Goal: Transaction & Acquisition: Purchase product/service

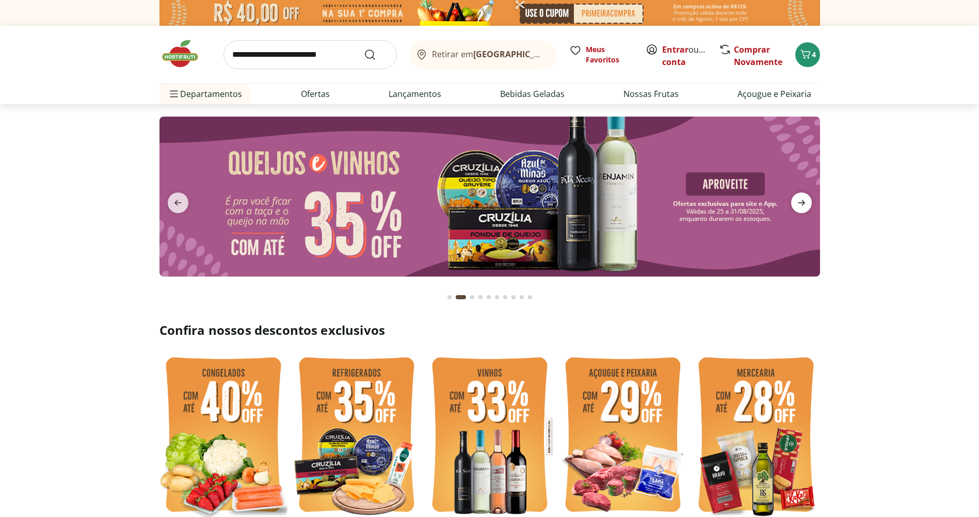
click at [804, 198] on icon "next" at bounding box center [801, 203] width 12 height 12
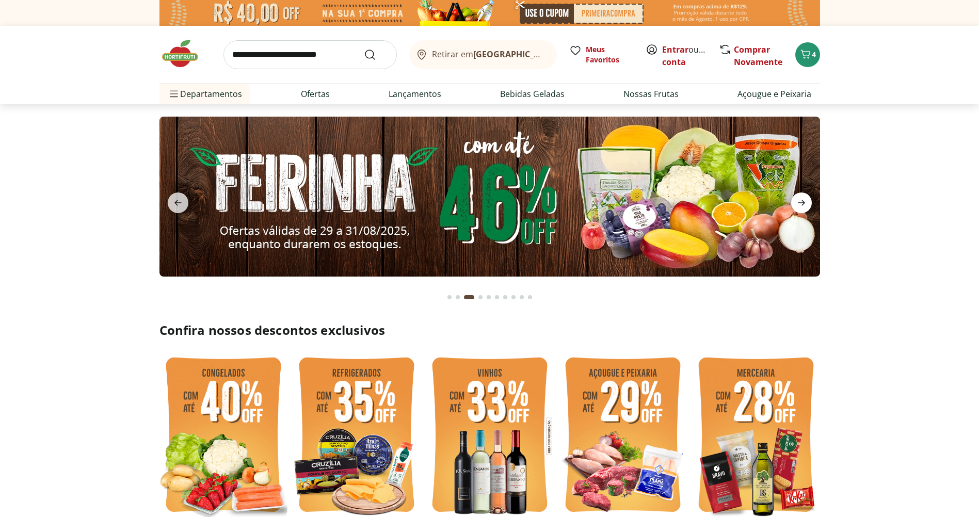
click at [804, 198] on icon "next" at bounding box center [801, 203] width 12 height 12
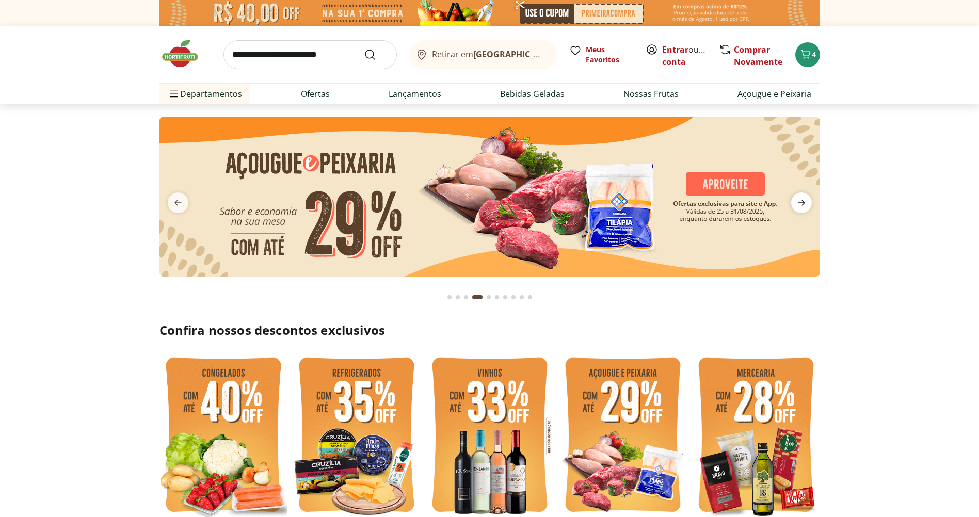
click at [804, 198] on icon "next" at bounding box center [801, 203] width 12 height 12
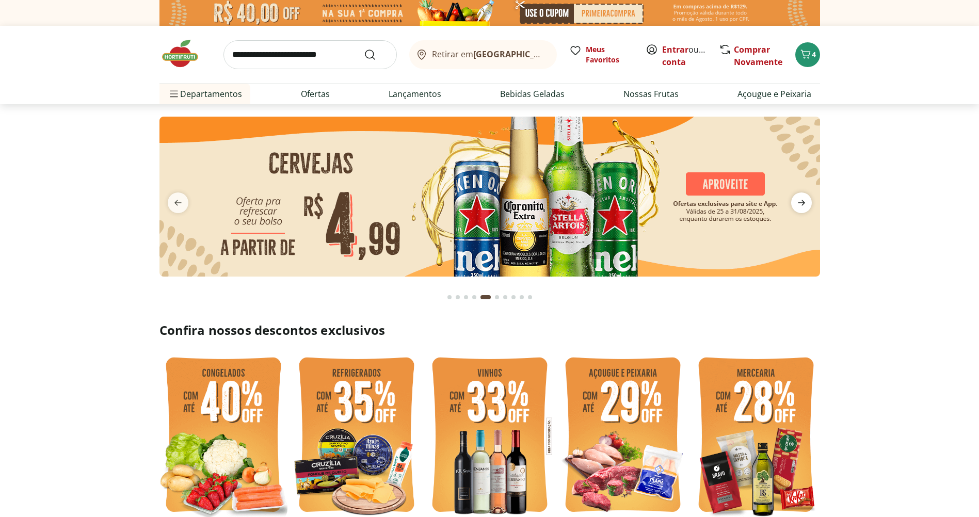
click at [804, 198] on icon "next" at bounding box center [801, 203] width 12 height 12
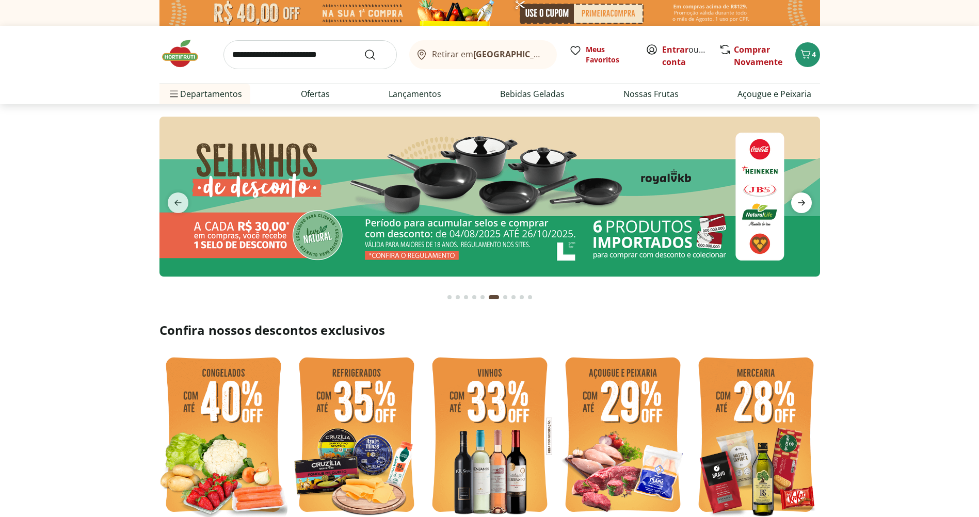
click at [804, 198] on icon "next" at bounding box center [801, 203] width 12 height 12
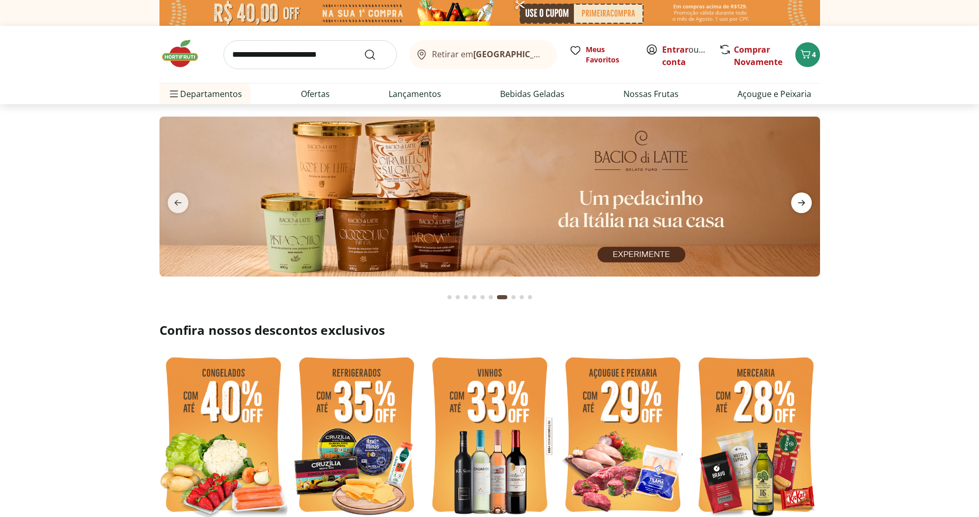
click at [804, 198] on icon "next" at bounding box center [801, 203] width 12 height 12
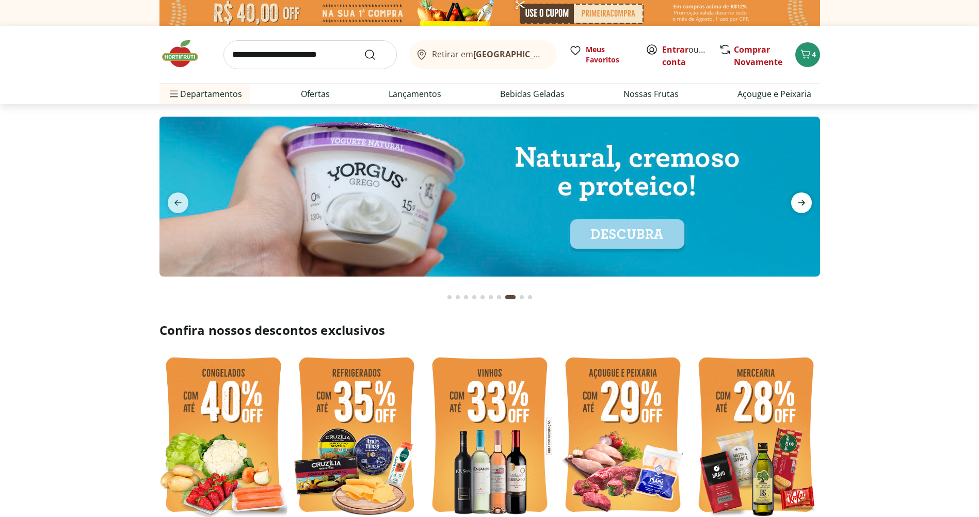
click at [804, 198] on icon "next" at bounding box center [801, 203] width 12 height 12
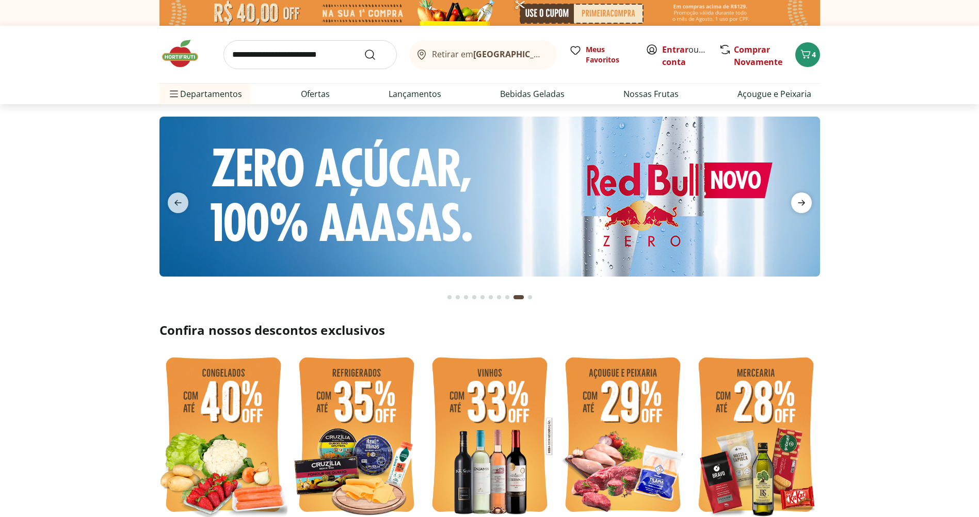
click at [804, 198] on icon "next" at bounding box center [801, 203] width 12 height 12
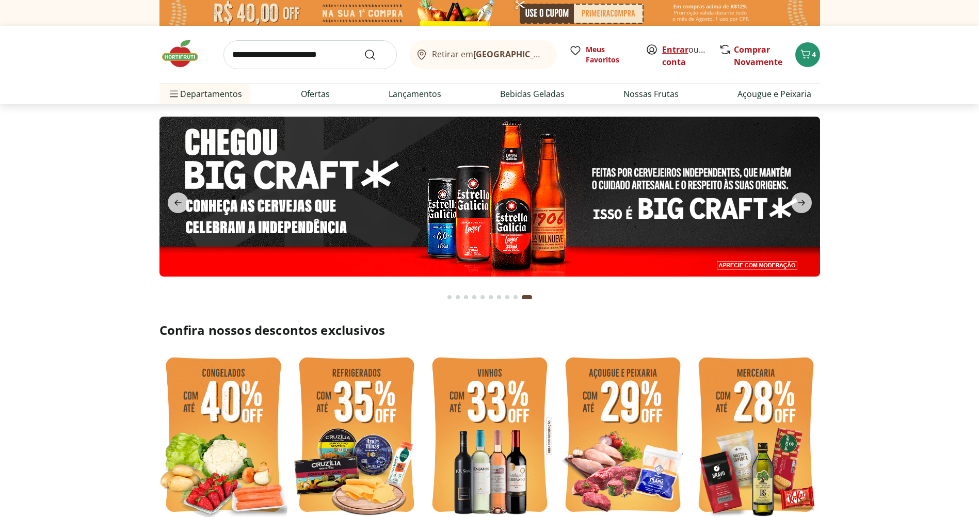
click at [675, 50] on link "Entrar" at bounding box center [675, 49] width 26 height 11
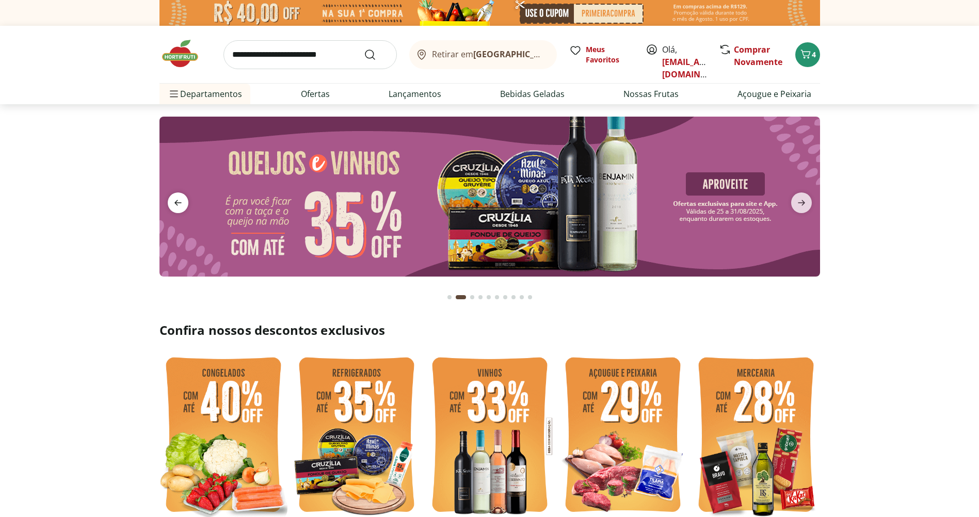
click at [179, 200] on icon "previous" at bounding box center [178, 203] width 12 height 12
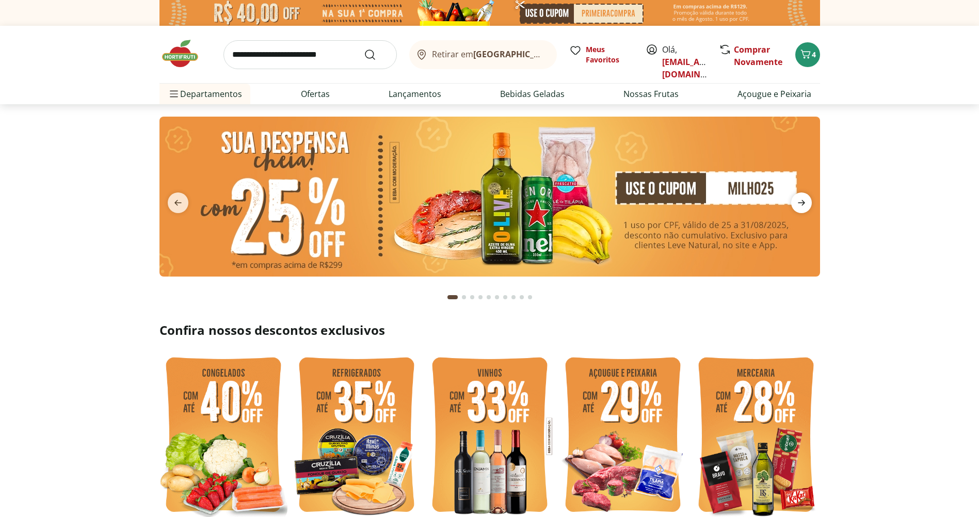
click at [806, 205] on icon "next" at bounding box center [801, 203] width 12 height 12
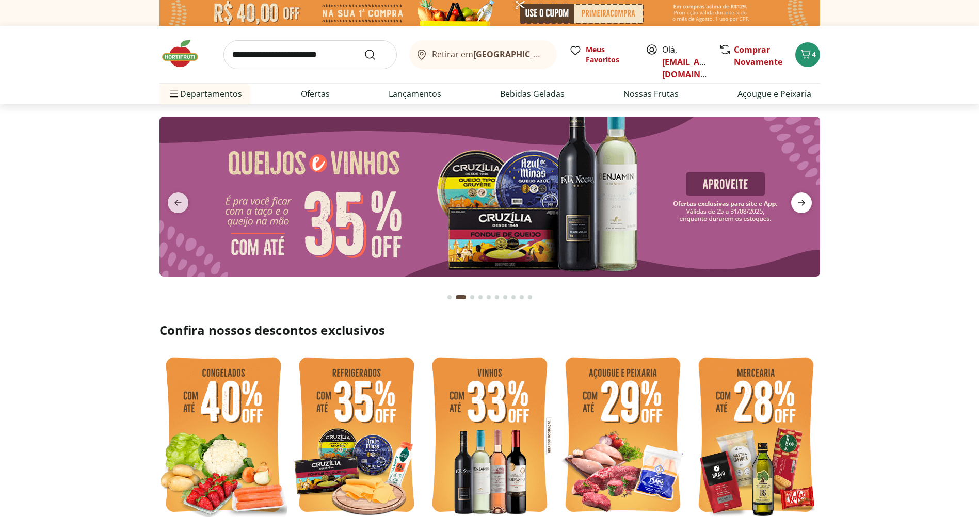
click at [806, 205] on icon "next" at bounding box center [801, 203] width 12 height 12
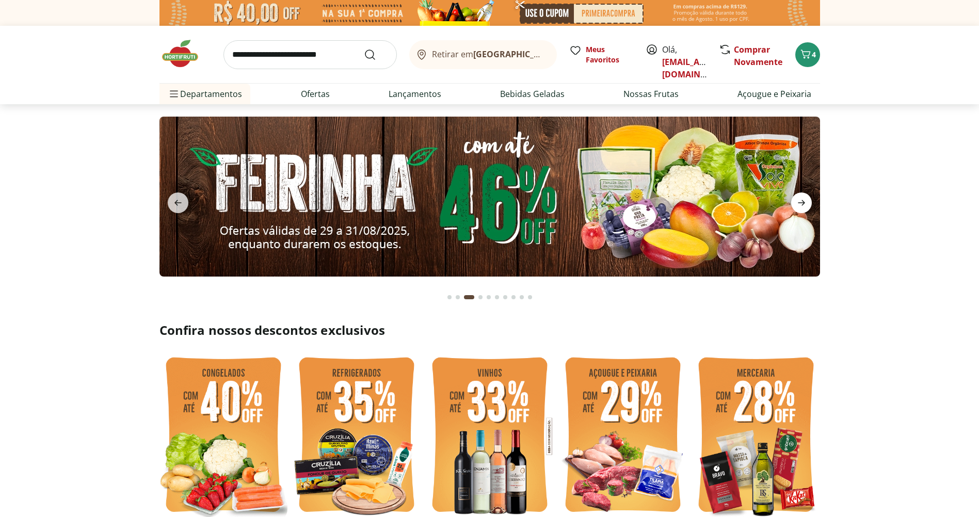
click at [805, 205] on icon "next" at bounding box center [801, 203] width 12 height 12
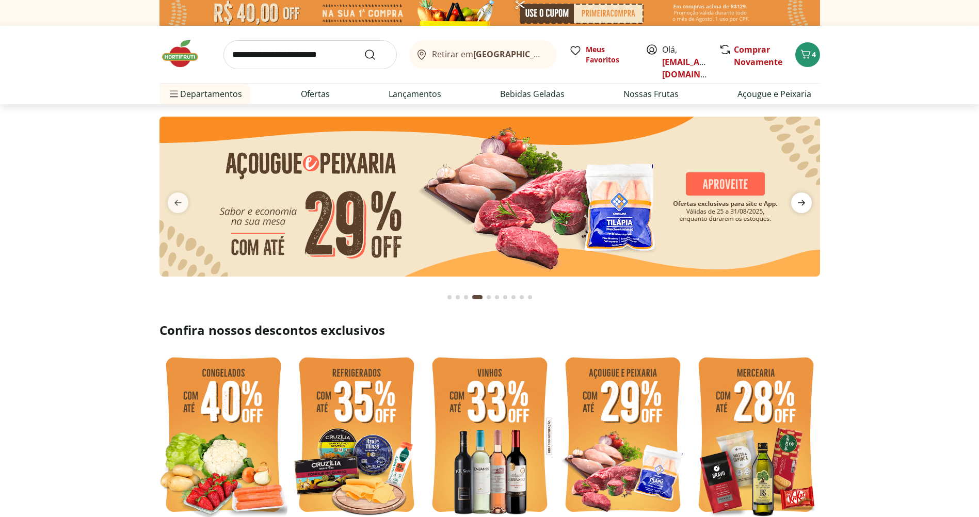
click at [804, 204] on icon "next" at bounding box center [801, 203] width 12 height 12
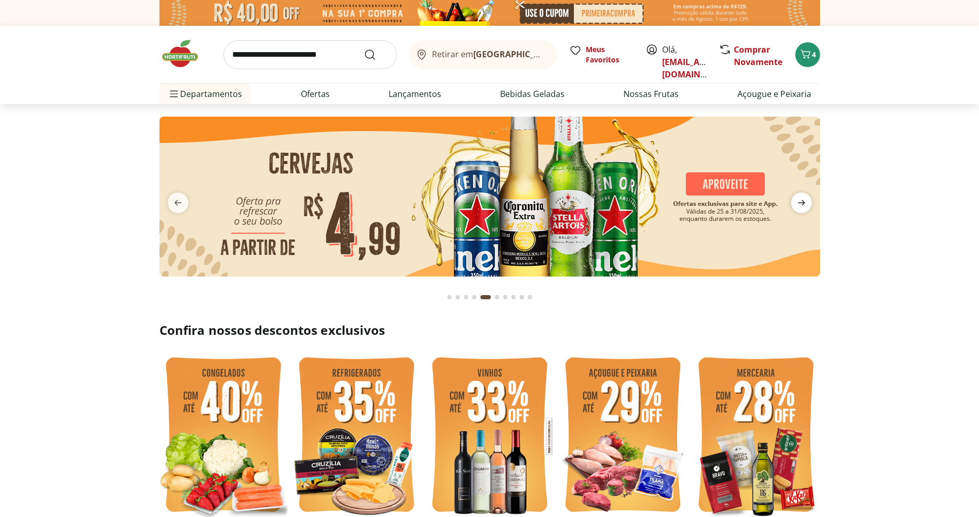
click at [804, 204] on icon "next" at bounding box center [801, 203] width 12 height 12
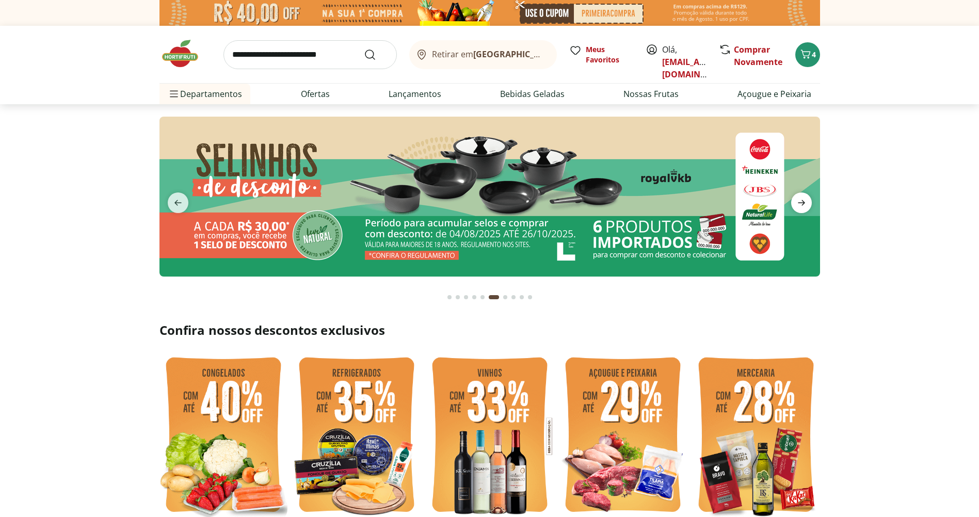
click at [804, 204] on icon "next" at bounding box center [801, 203] width 12 height 12
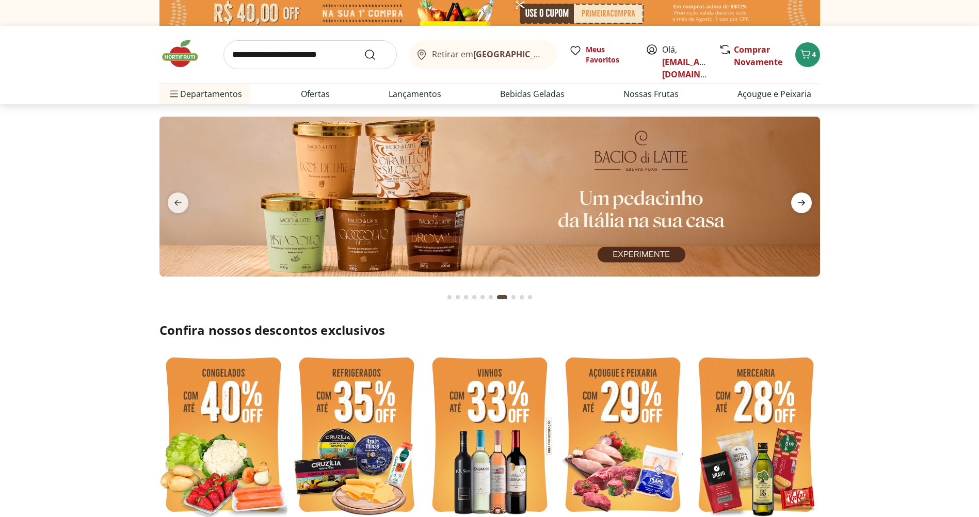
click at [802, 204] on icon "next" at bounding box center [801, 203] width 7 height 6
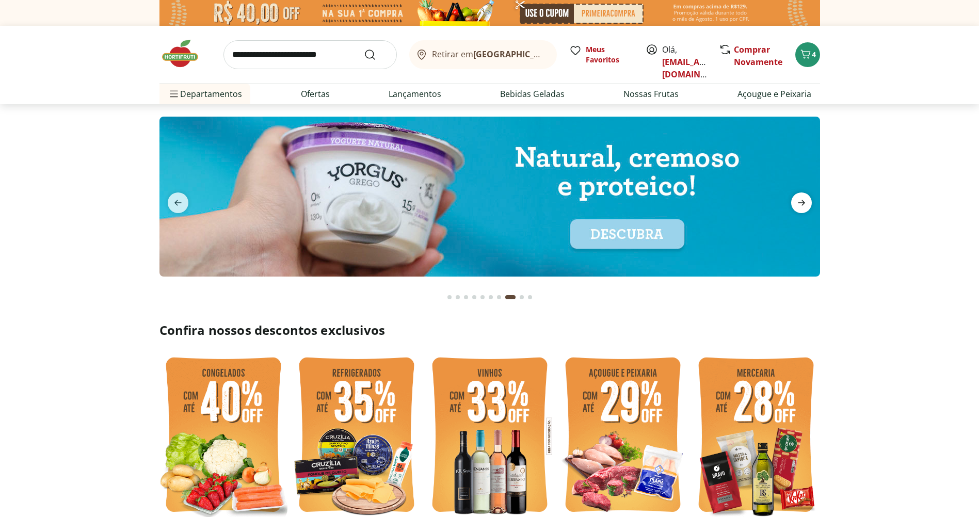
click at [801, 204] on icon "next" at bounding box center [801, 203] width 12 height 12
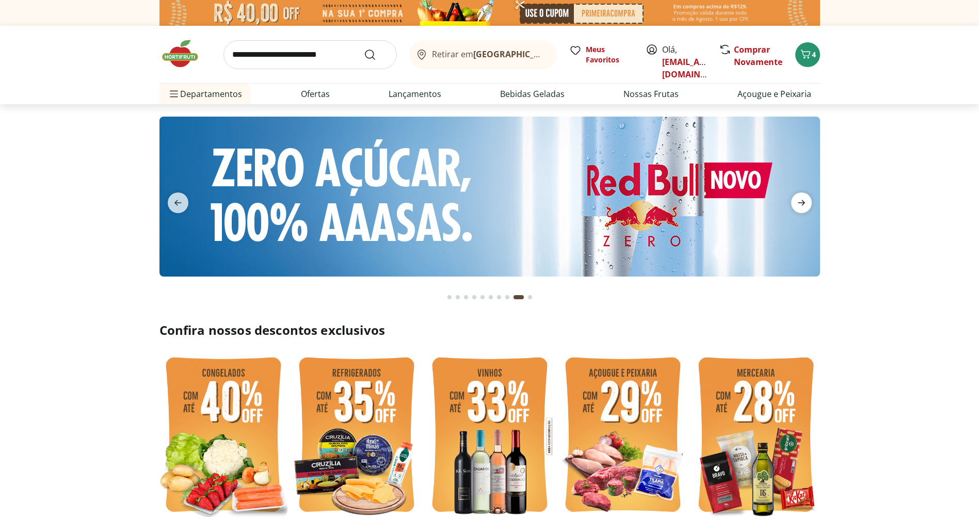
click at [795, 201] on icon "next" at bounding box center [801, 203] width 12 height 12
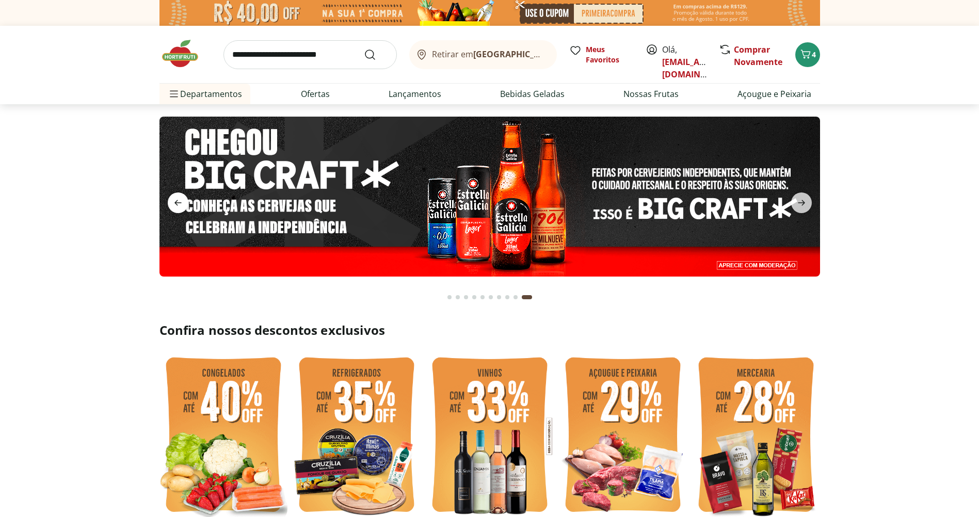
click at [181, 200] on icon "previous" at bounding box center [178, 203] width 12 height 12
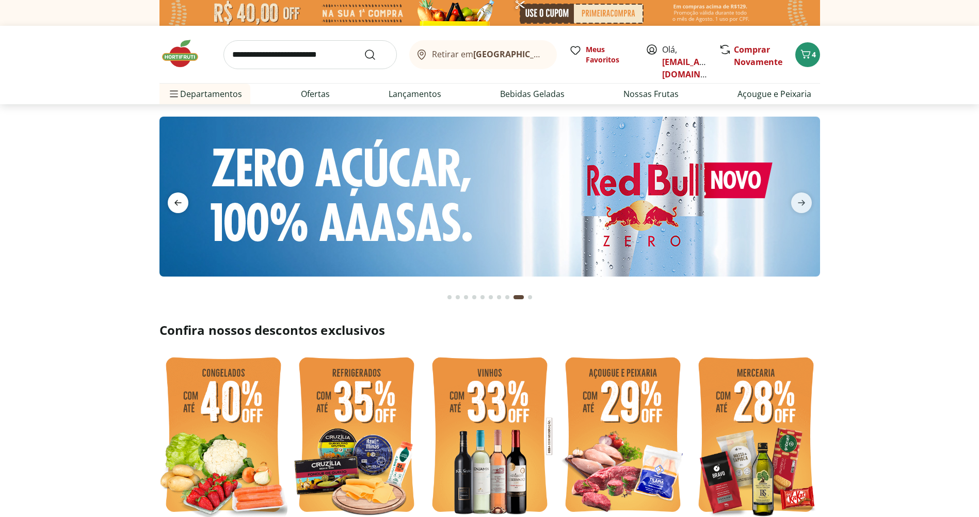
click at [181, 200] on icon "previous" at bounding box center [178, 203] width 12 height 12
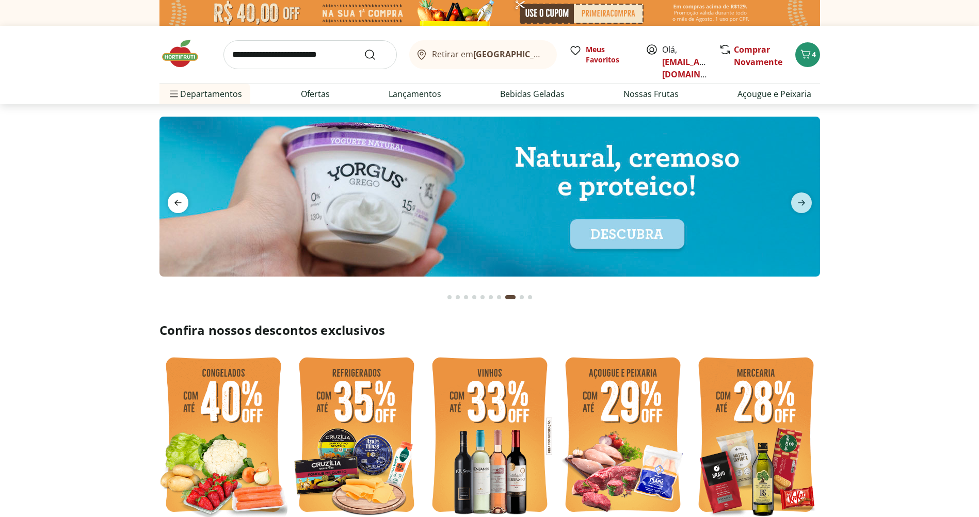
click at [181, 200] on icon "previous" at bounding box center [178, 203] width 12 height 12
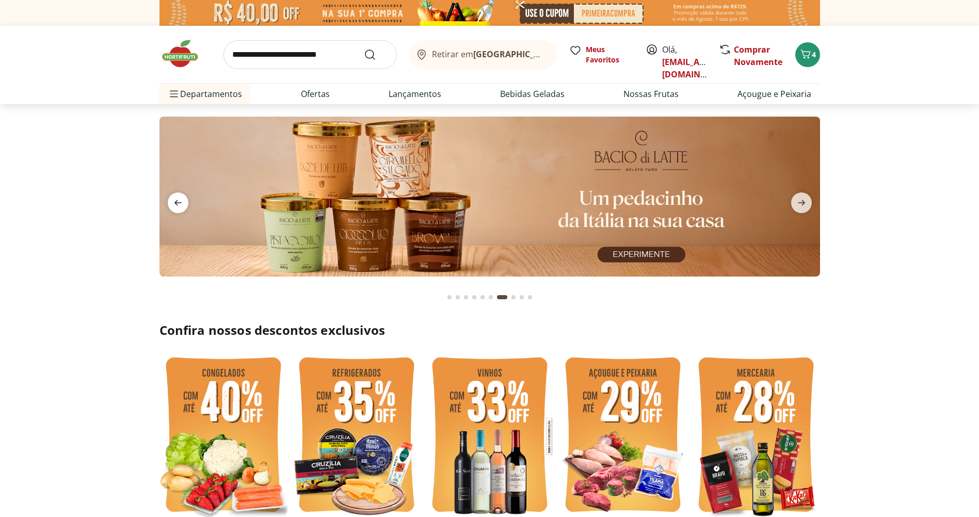
click at [181, 200] on icon "previous" at bounding box center [178, 203] width 12 height 12
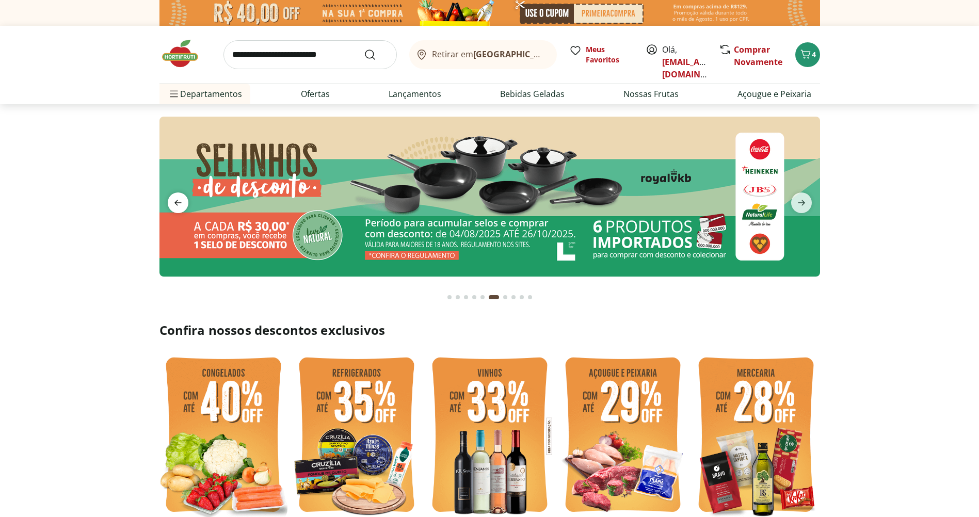
click at [181, 200] on icon "previous" at bounding box center [178, 203] width 12 height 12
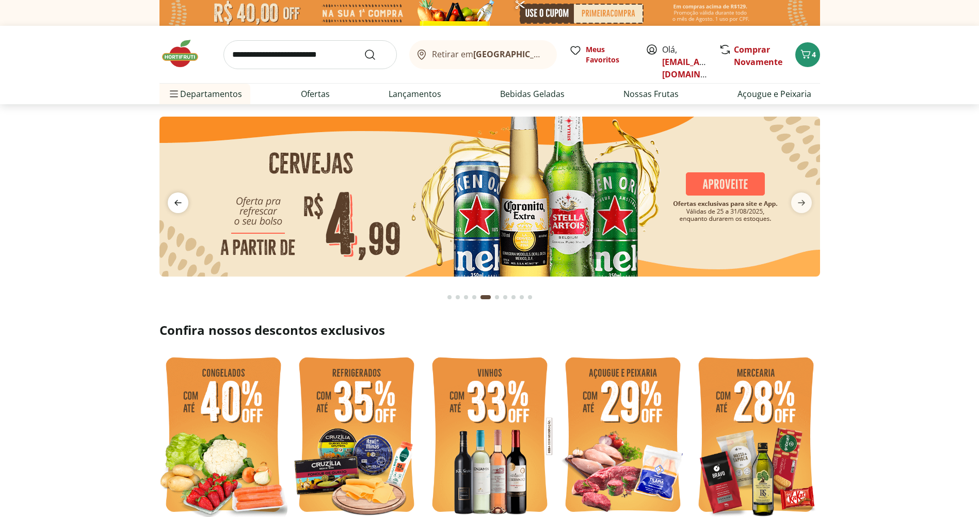
click at [181, 200] on icon "previous" at bounding box center [178, 203] width 12 height 12
click at [180, 200] on icon "previous" at bounding box center [178, 203] width 12 height 12
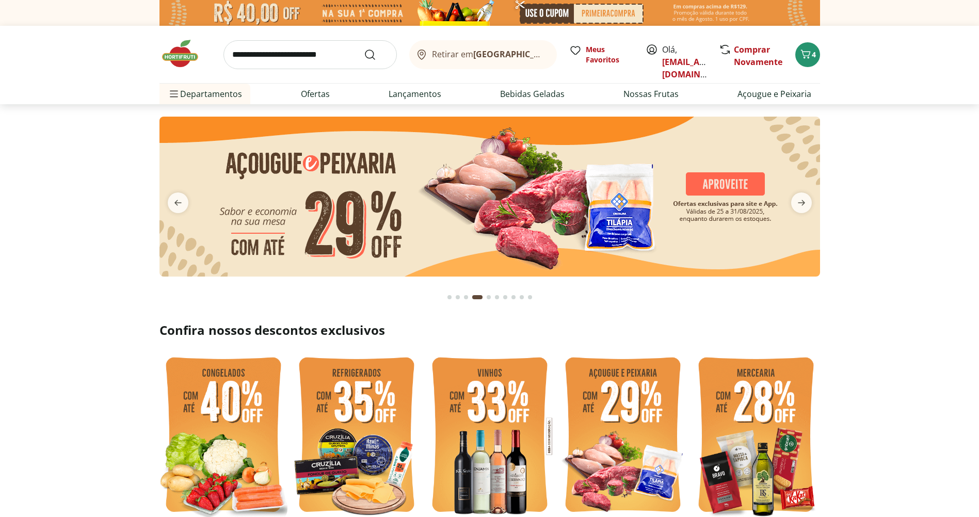
click at [303, 34] on div "Retirar em Rio das Ostras/RJ Meus Favoritos Olá, arhgradim@gmail.com Comprar No…" at bounding box center [489, 54] width 660 height 57
click at [308, 51] on input "search" at bounding box center [309, 54] width 173 height 29
type input "**********"
click at [364, 49] on button "Submit Search" at bounding box center [376, 55] width 25 height 12
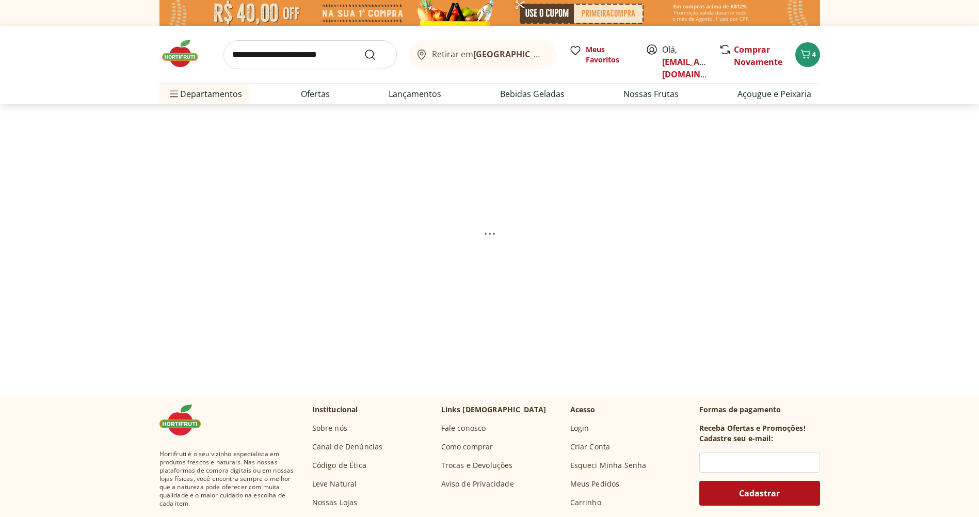
click at [320, 56] on input "search" at bounding box center [309, 54] width 173 height 29
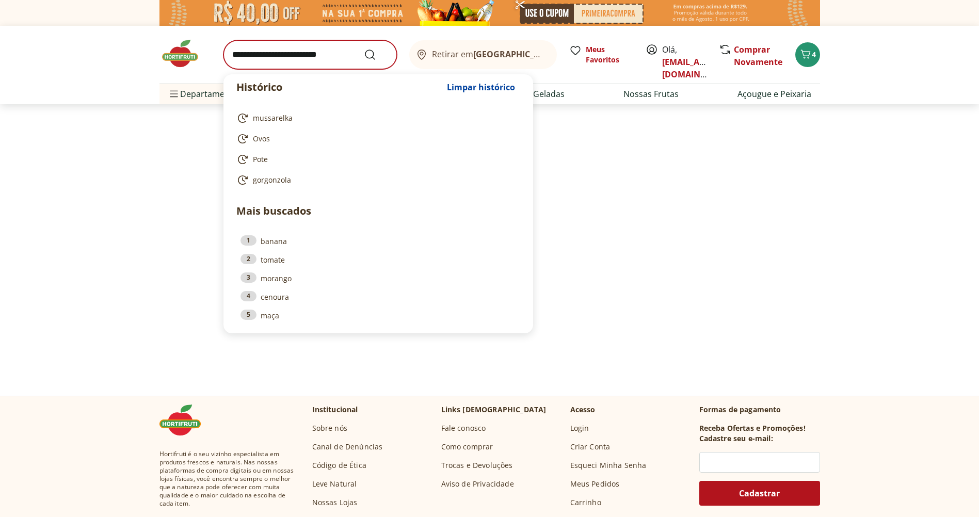
select select "**********"
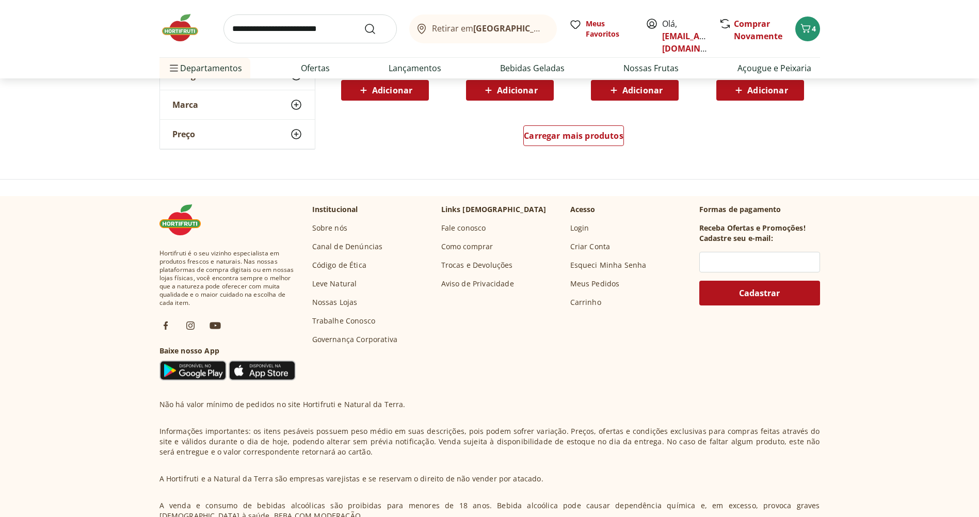
scroll to position [568, 0]
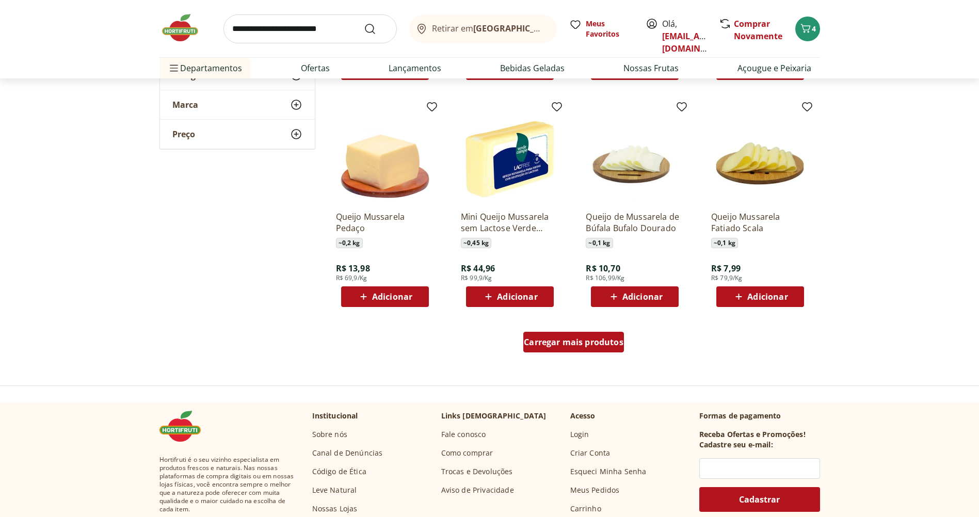
click at [610, 345] on span "Carregar mais produtos" at bounding box center [574, 342] width 100 height 8
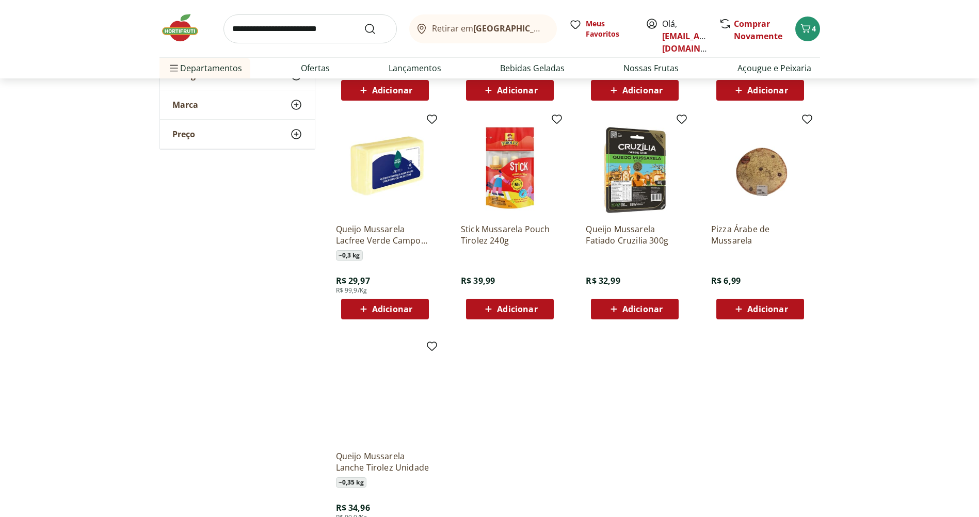
scroll to position [619, 0]
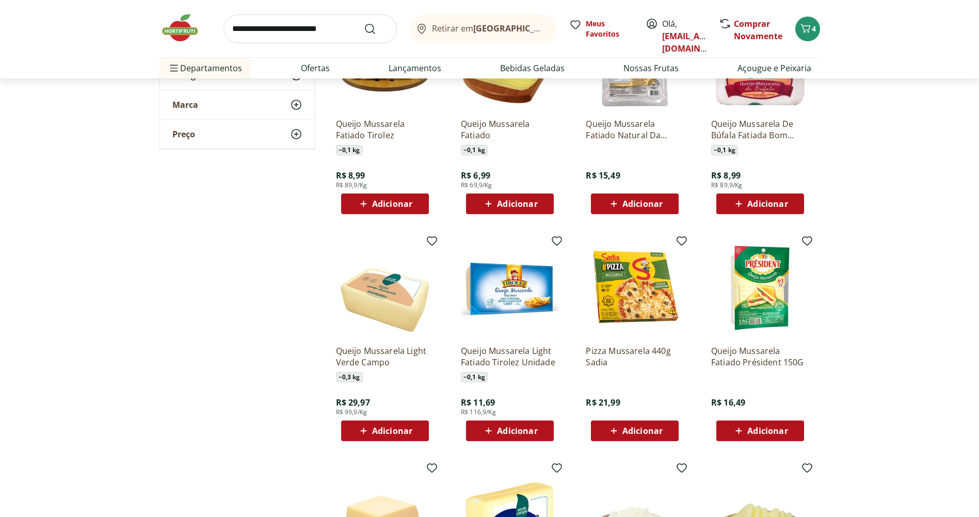
scroll to position [155, 0]
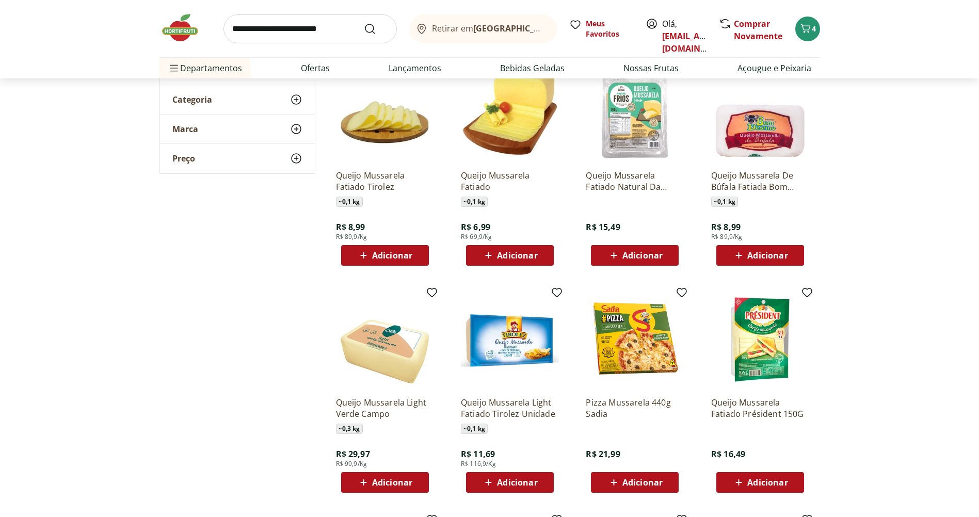
click at [540, 253] on div "Adicionar" at bounding box center [509, 255] width 71 height 19
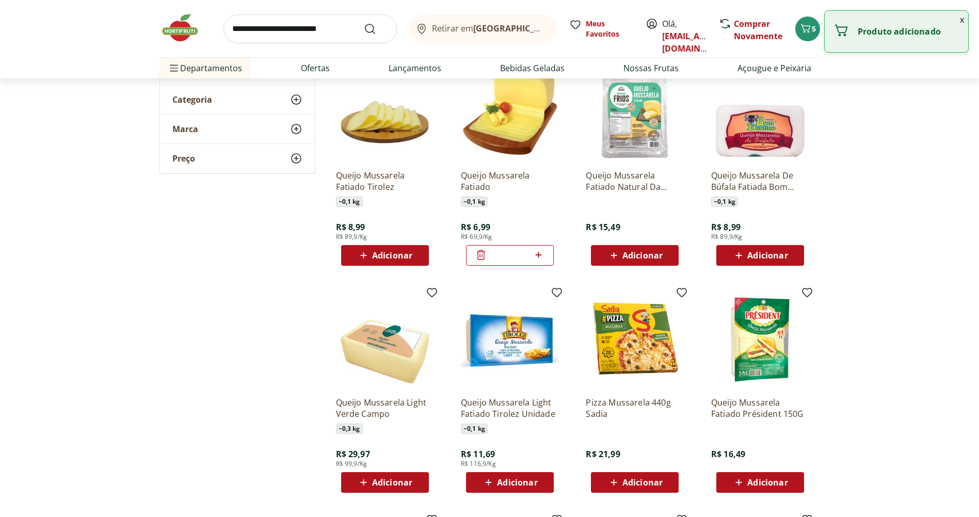
click at [539, 257] on icon at bounding box center [538, 255] width 13 height 12
click at [543, 253] on icon at bounding box center [538, 255] width 13 height 12
type input "*"
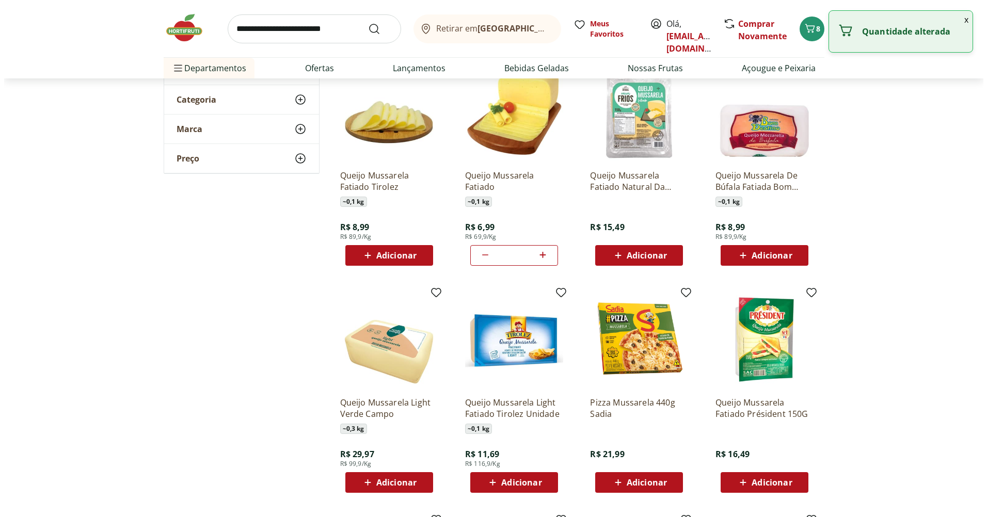
scroll to position [0, 0]
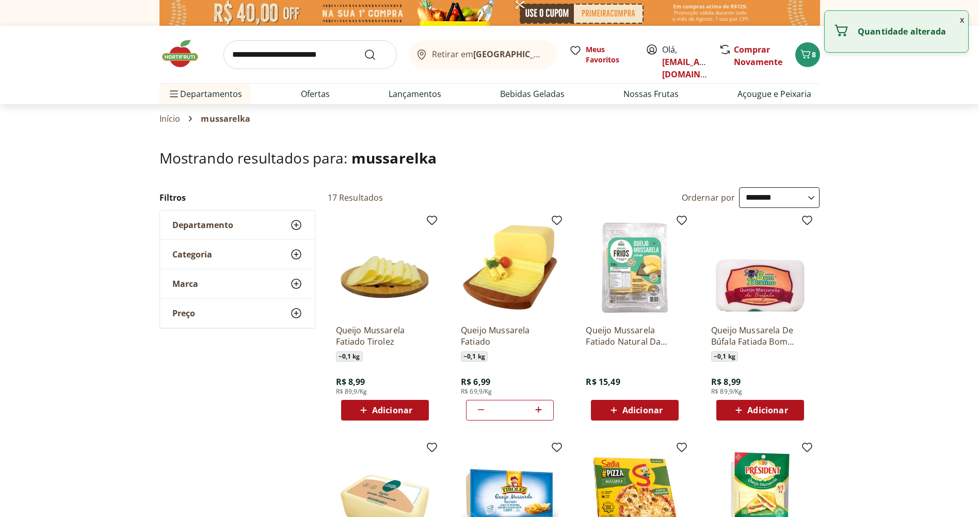
click at [313, 58] on input "search" at bounding box center [309, 54] width 173 height 29
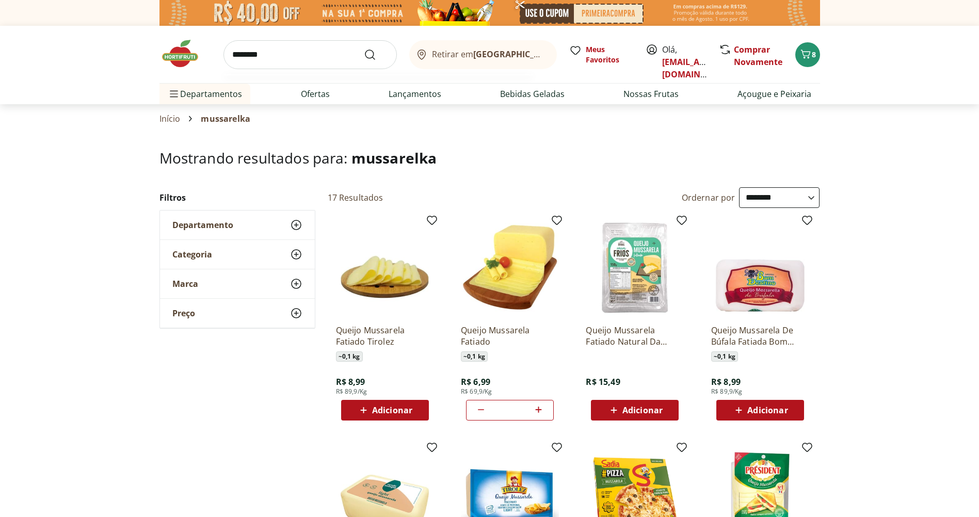
type input "********"
click at [364, 49] on button "Submit Search" at bounding box center [376, 55] width 25 height 12
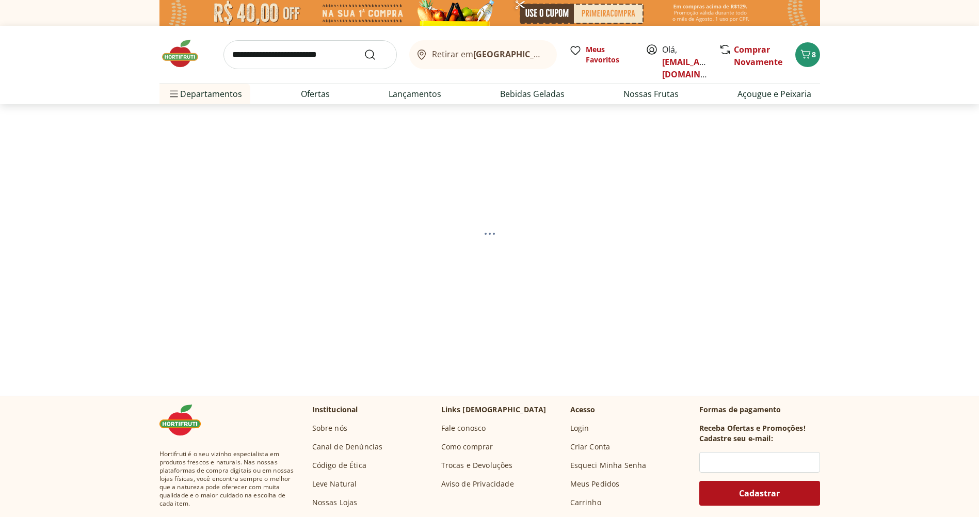
select select "**********"
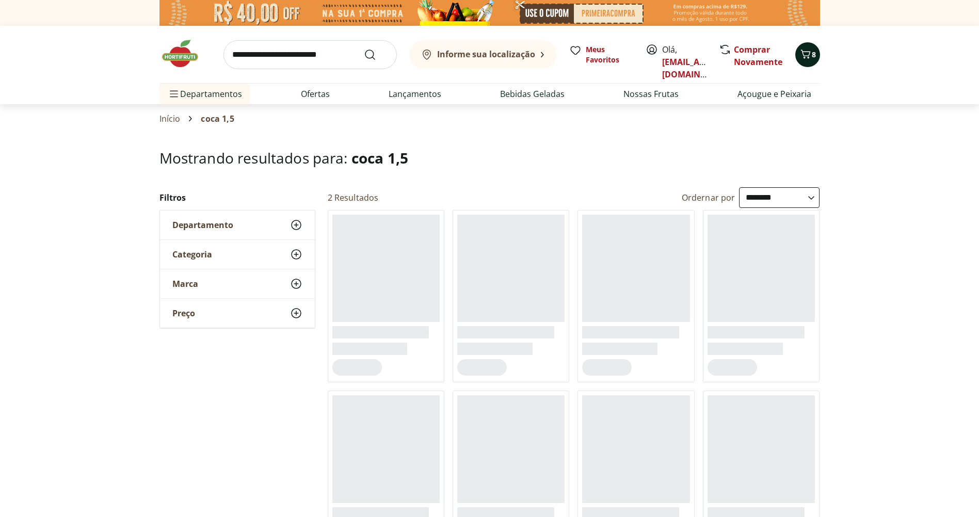
click at [814, 65] on button "8" at bounding box center [807, 54] width 25 height 25
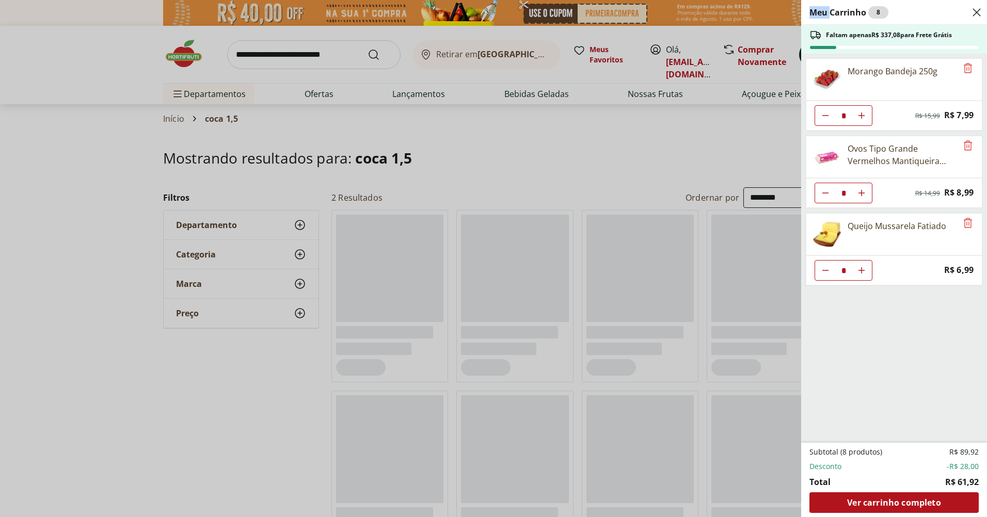
click at [814, 65] on div "Meu Carrinho 8 Faltam apenas R$ 337,08 para Frete Grátis Morango Bandeja 250g *…" at bounding box center [493, 258] width 987 height 517
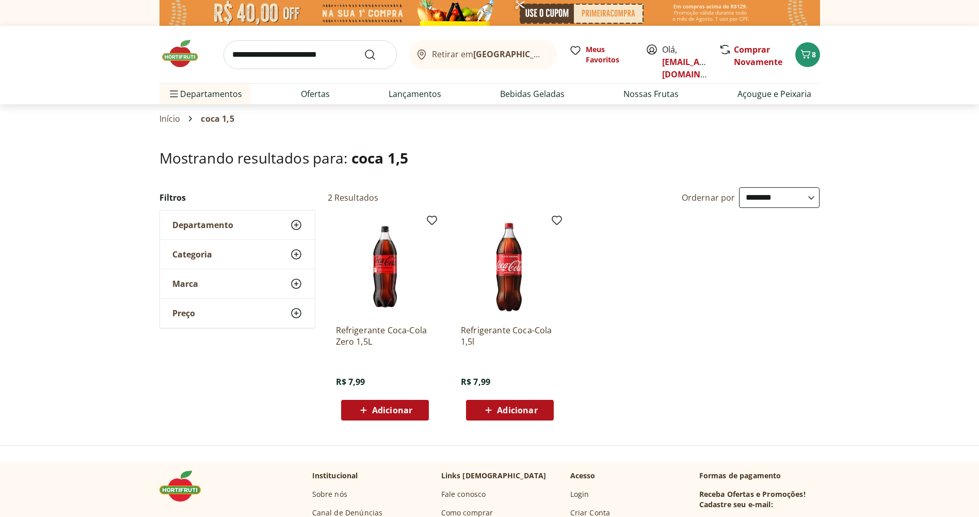
click at [387, 411] on span "Adicionar" at bounding box center [392, 410] width 40 height 8
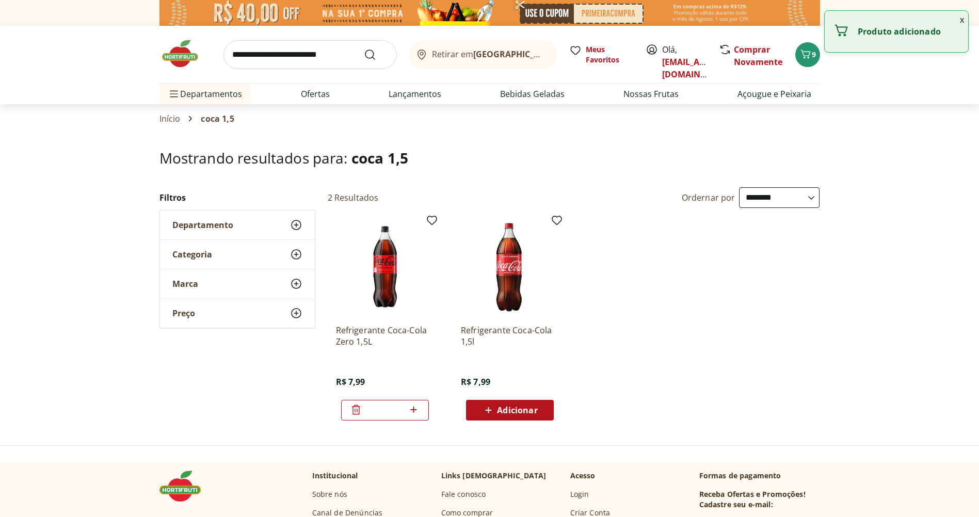
click at [414, 405] on icon at bounding box center [413, 410] width 13 height 12
type input "*"
click at [817, 57] on span "10" at bounding box center [814, 55] width 8 height 10
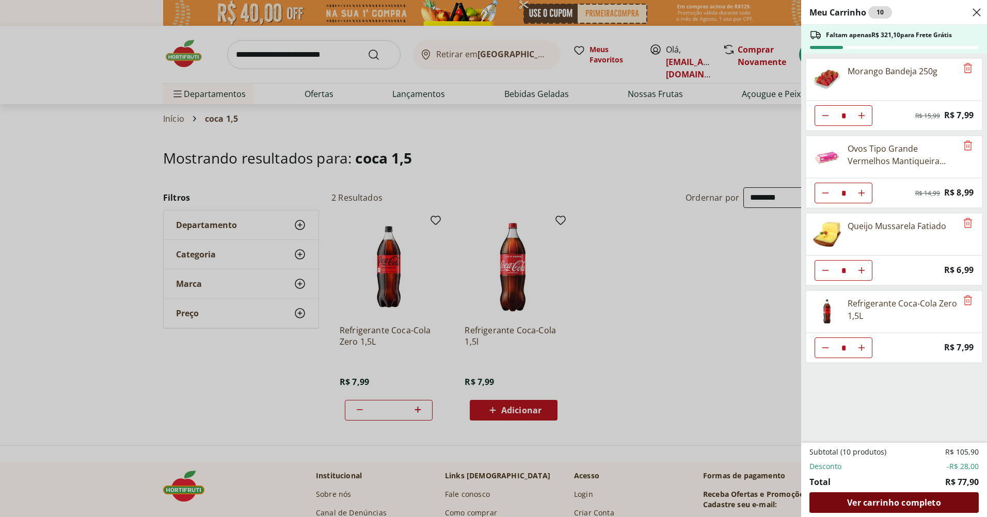
click at [901, 503] on span "Ver carrinho completo" at bounding box center [893, 502] width 93 height 8
